Goal: Information Seeking & Learning: Check status

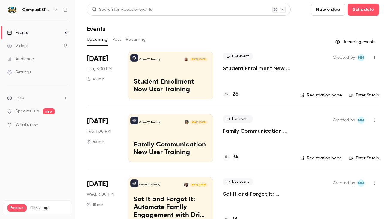
click at [30, 33] on link "Events 4" at bounding box center [37, 32] width 75 height 13
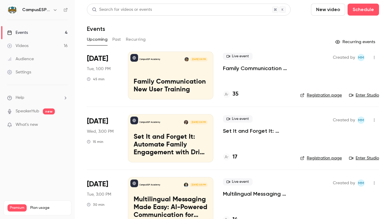
click at [113, 39] on button "Past" at bounding box center [116, 40] width 9 height 10
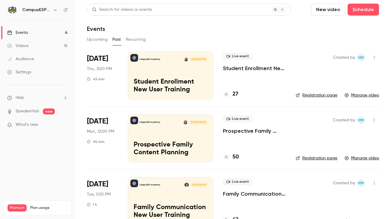
click at [181, 75] on div "CampusESP Academy [DATE] 3:00 PM Student Enrollment New User Training" at bounding box center [170, 75] width 85 height 48
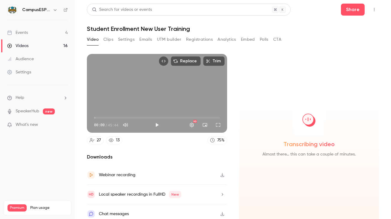
click at [143, 38] on button "Emails" at bounding box center [145, 40] width 13 height 10
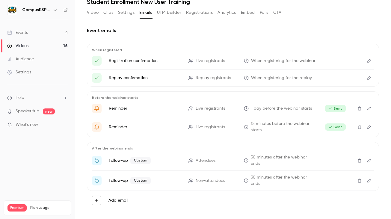
scroll to position [30, 0]
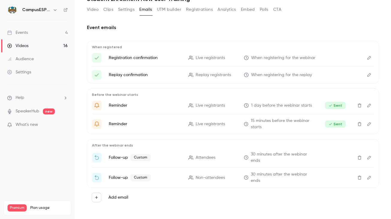
click at [366, 158] on icon "Edit" at bounding box center [368, 157] width 5 height 4
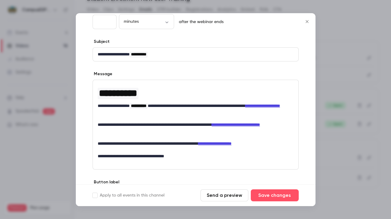
scroll to position [81, 0]
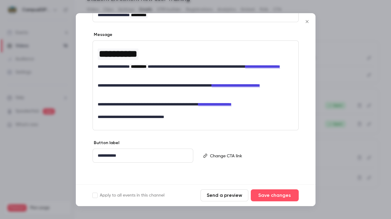
click at [308, 22] on icon "Close" at bounding box center [306, 21] width 7 height 5
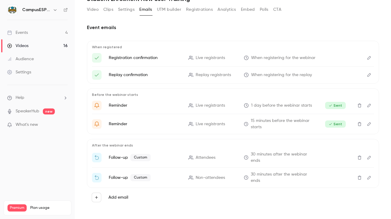
click at [364, 175] on button "Edit" at bounding box center [369, 178] width 10 height 10
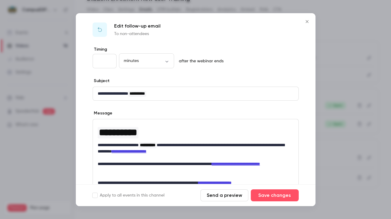
scroll to position [0, 0]
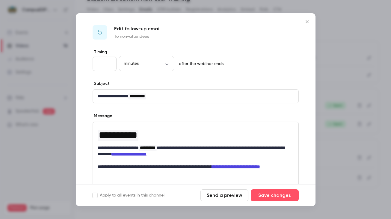
click at [308, 16] on button "Close" at bounding box center [307, 22] width 12 height 12
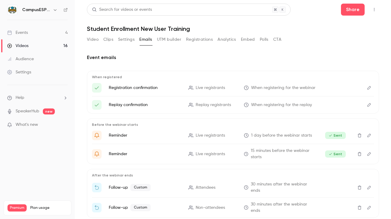
click at [92, 41] on button "Video" at bounding box center [93, 40] width 12 height 10
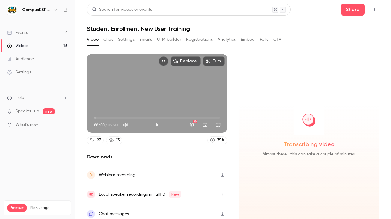
click at [37, 32] on link "Events 4" at bounding box center [37, 32] width 75 height 13
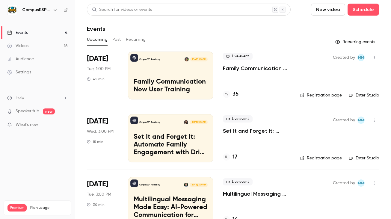
click at [114, 39] on button "Past" at bounding box center [116, 40] width 9 height 10
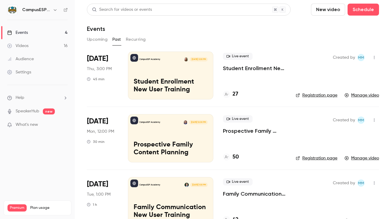
click at [148, 65] on div "CampusESP Academy [DATE] 3:00 PM Student Enrollment New User Training" at bounding box center [170, 75] width 85 height 48
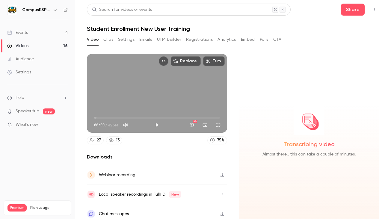
click at [230, 38] on button "Analytics" at bounding box center [226, 40] width 19 height 10
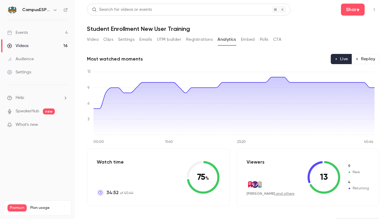
click at [39, 34] on link "Events 4" at bounding box center [37, 32] width 75 height 13
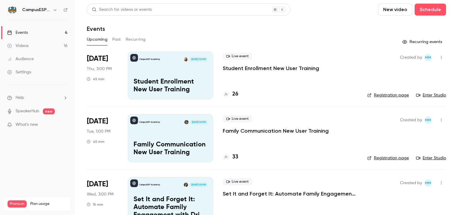
click at [115, 40] on button "Past" at bounding box center [116, 40] width 9 height 10
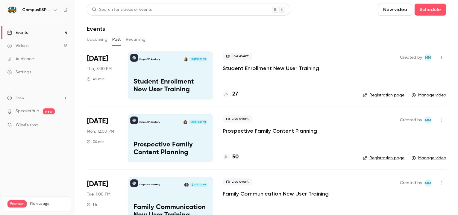
click at [204, 69] on div "CampusESP Academy [DATE] 3:00 PM Student Enrollment New User Training" at bounding box center [170, 75] width 85 height 48
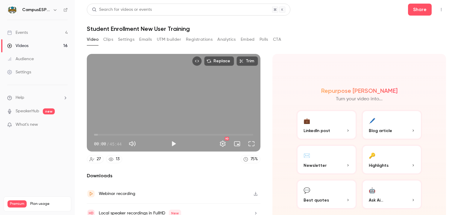
click at [222, 40] on button "Analytics" at bounding box center [226, 40] width 19 height 10
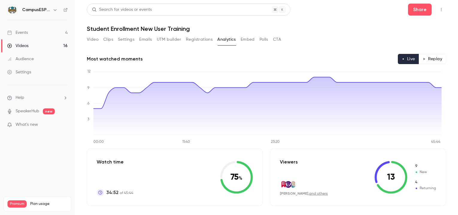
click at [27, 33] on div "Events" at bounding box center [17, 33] width 21 height 6
